Goal: Task Accomplishment & Management: Complete application form

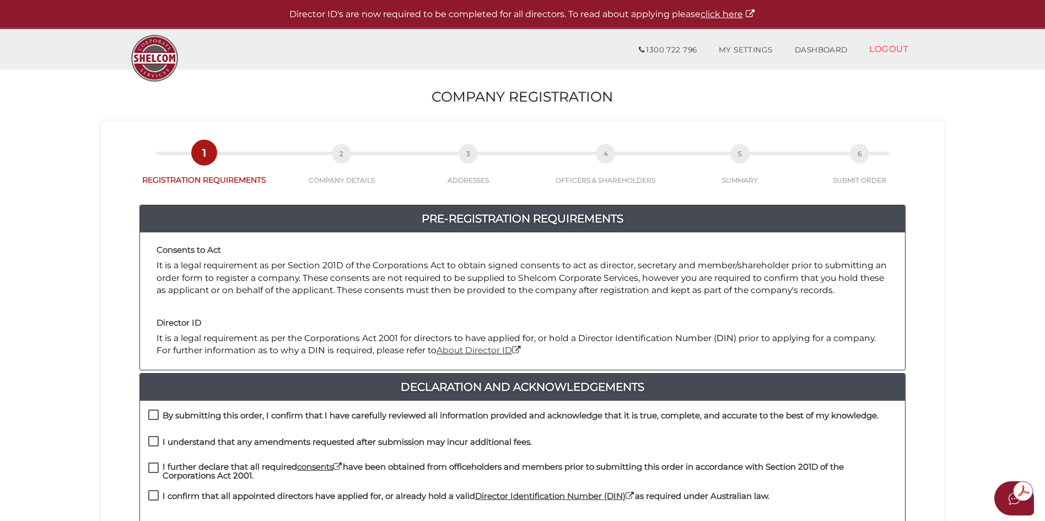
scroll to position [221, 0]
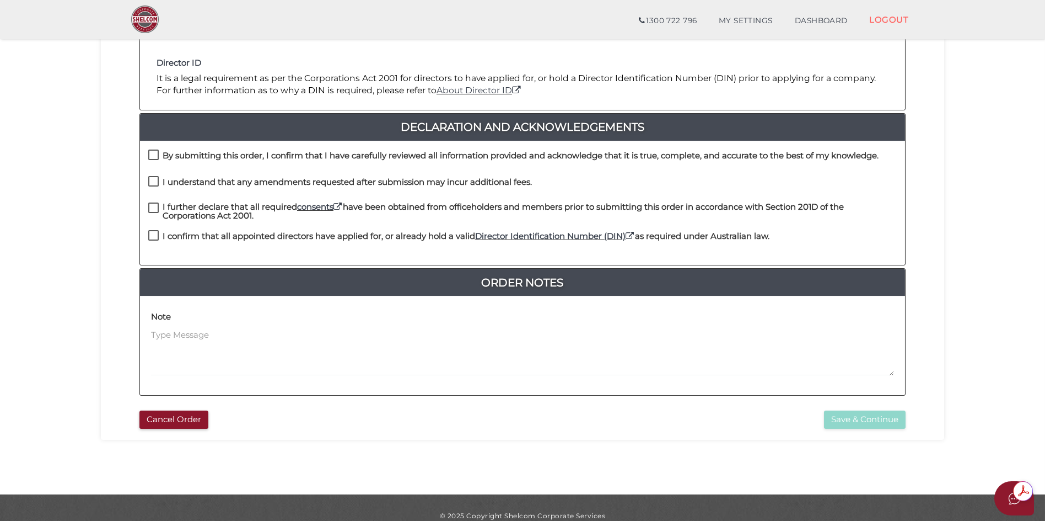
click at [153, 155] on label "By submitting this order, I confirm that I have carefully reviewed all informat…" at bounding box center [513, 158] width 731 height 14
checkbox input "true"
click at [153, 181] on label "I understand that any amendments requested after submission may incur additiona…" at bounding box center [340, 185] width 384 height 14
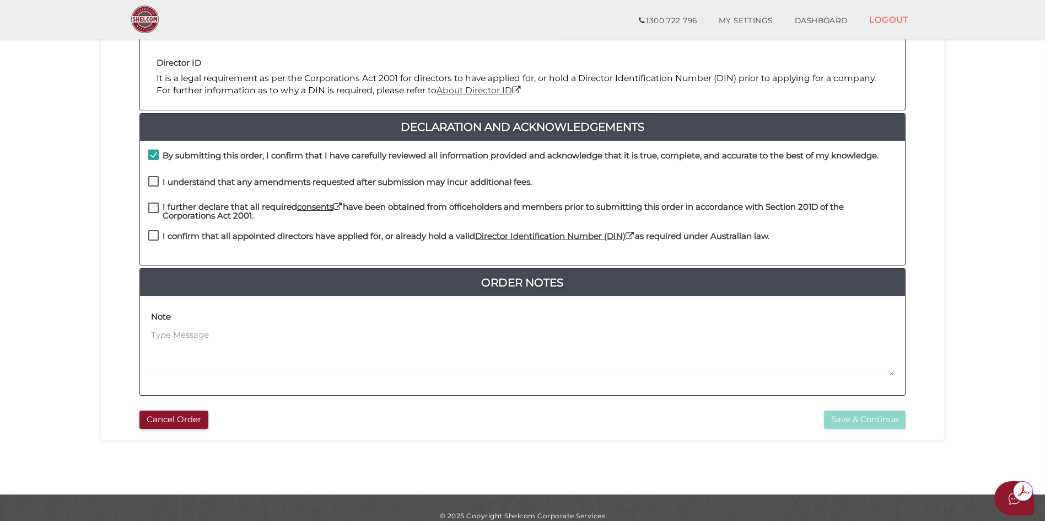
checkbox input "true"
click at [156, 208] on label "I further declare that all required consents have been obtained from officehold…" at bounding box center [522, 209] width 749 height 14
checkbox input "true"
click at [152, 235] on label "I confirm that all appointed directors have applied for, or already hold a vali…" at bounding box center [458, 239] width 621 height 14
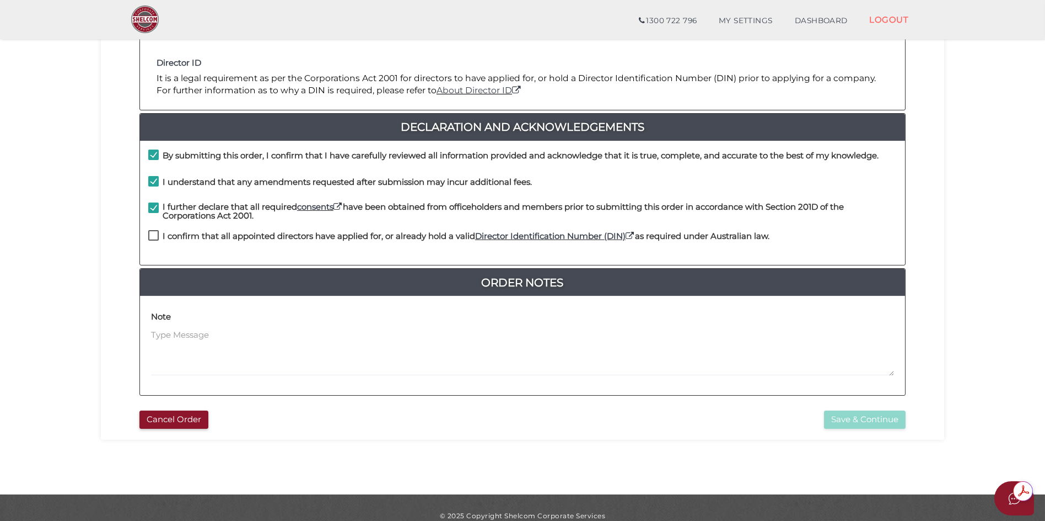
checkbox input "true"
click at [857, 421] on button "Save & Continue" at bounding box center [865, 419] width 82 height 18
